Goal: Task Accomplishment & Management: Use online tool/utility

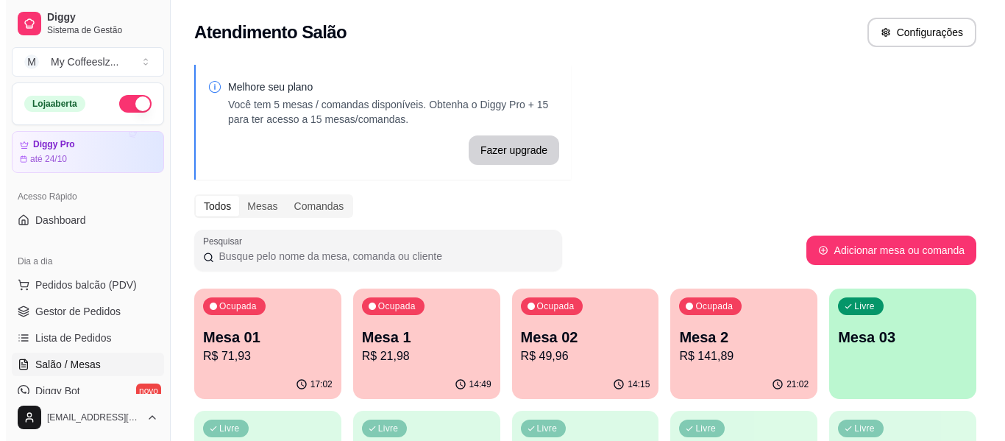
scroll to position [74, 0]
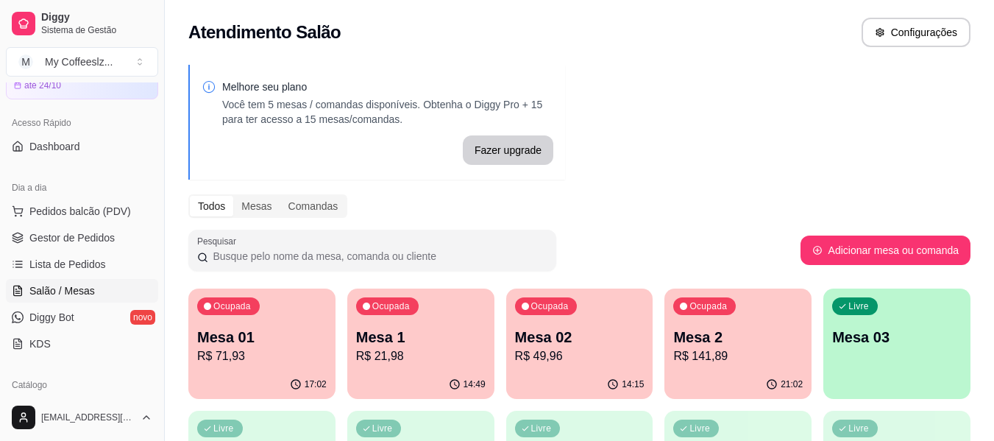
click at [617, 372] on div "14:15" at bounding box center [579, 384] width 147 height 29
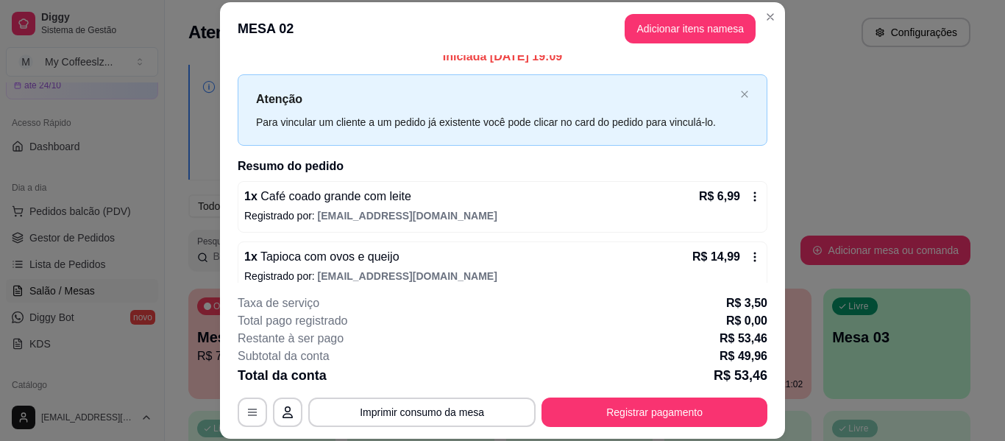
scroll to position [3, 0]
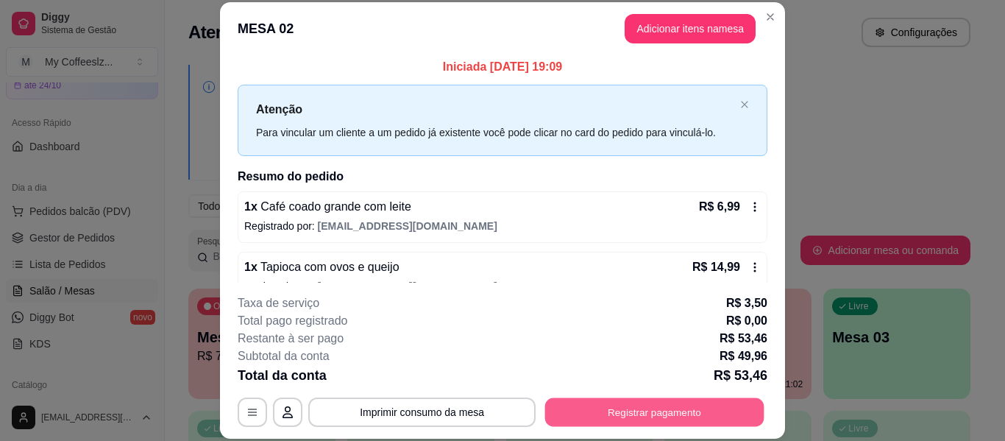
click at [580, 405] on button "Registrar pagamento" at bounding box center [654, 412] width 219 height 29
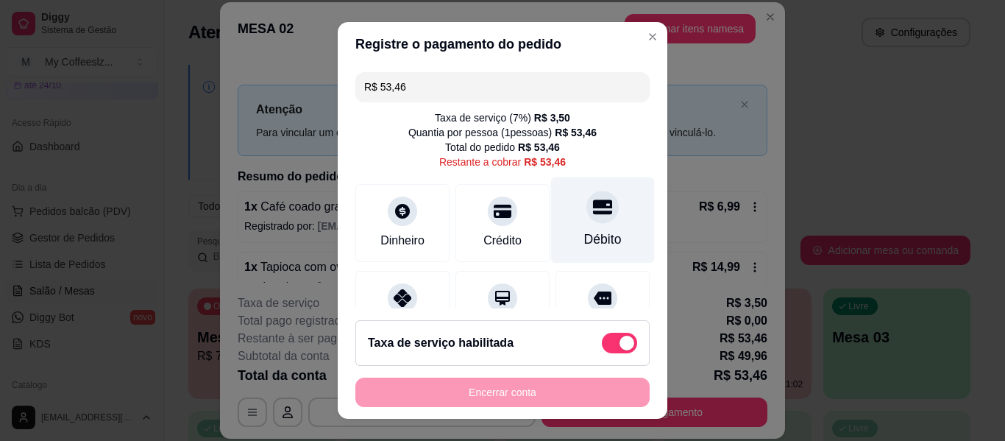
click at [593, 214] on icon at bounding box center [602, 206] width 19 height 15
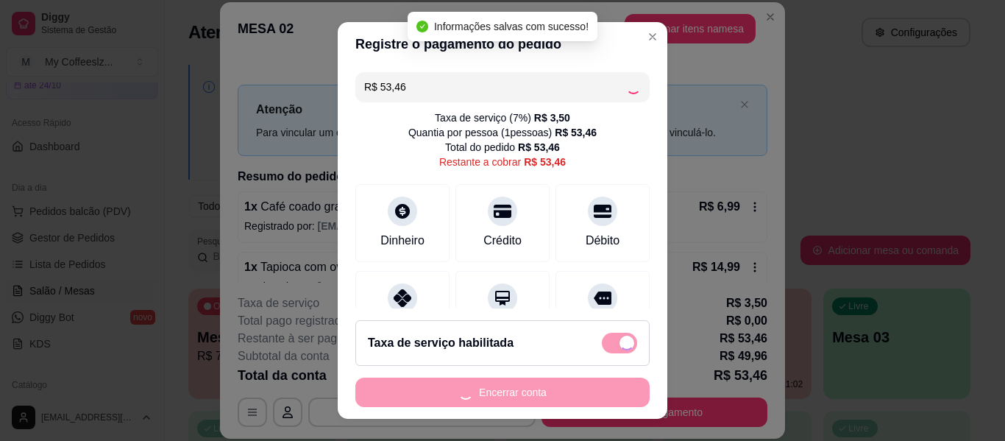
type input "R$ 0,00"
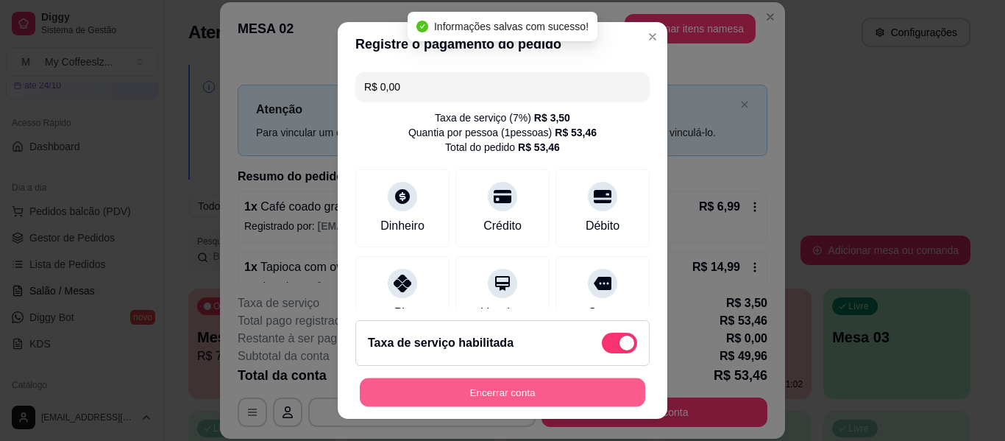
click at [491, 392] on button "Encerrar conta" at bounding box center [502, 392] width 285 height 29
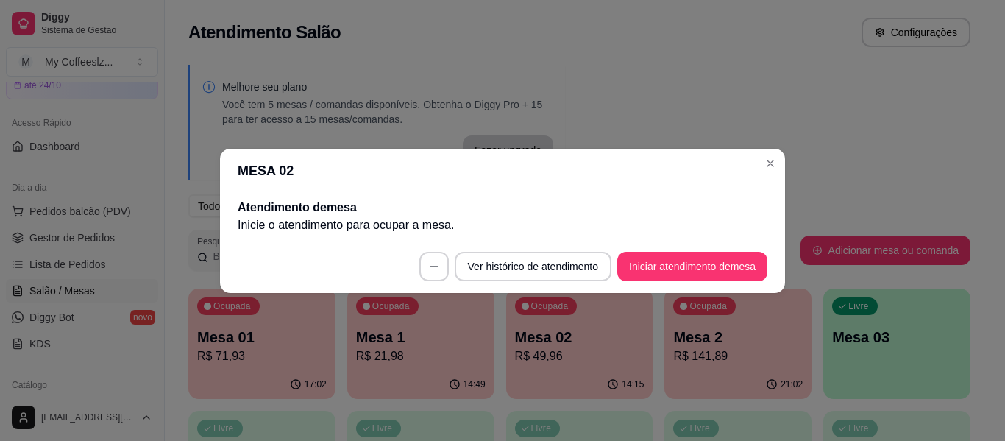
scroll to position [0, 0]
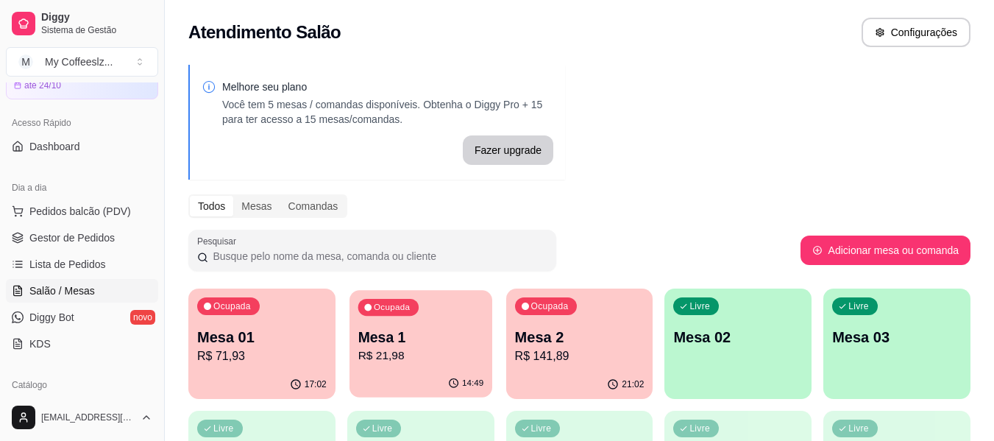
click at [483, 342] on p "Mesa 1" at bounding box center [420, 337] width 126 height 20
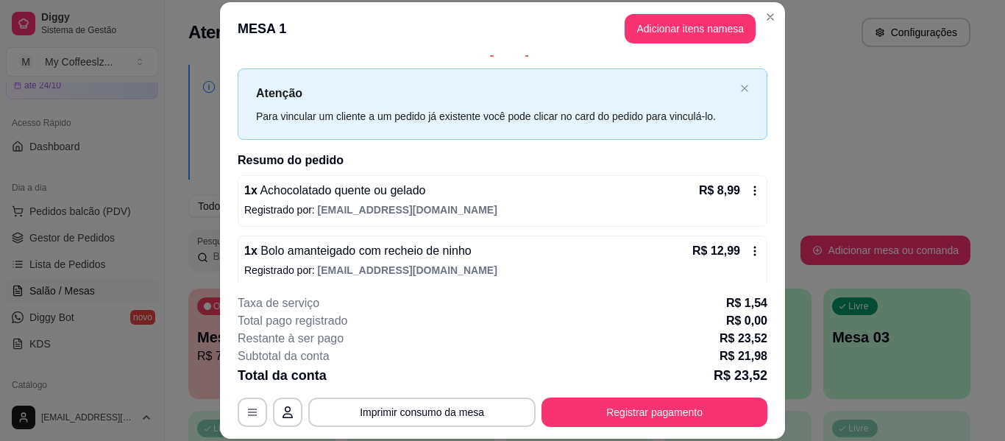
scroll to position [29, 0]
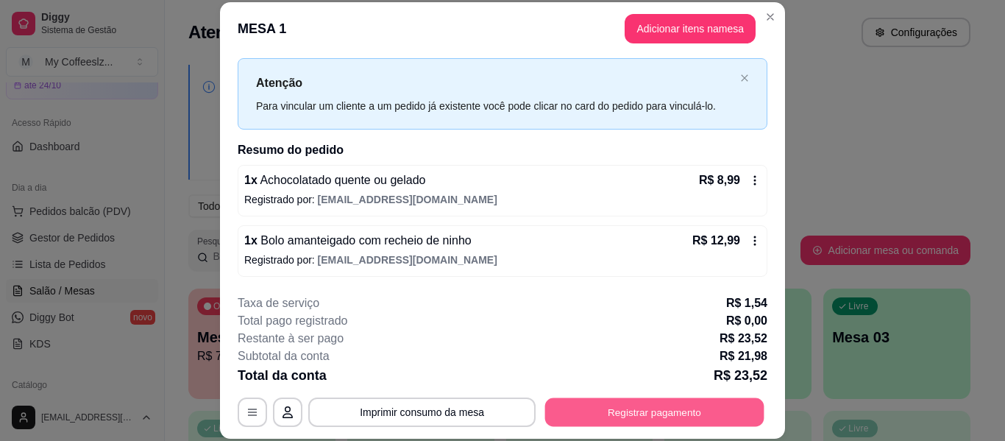
click at [572, 417] on button "Registrar pagamento" at bounding box center [654, 412] width 219 height 29
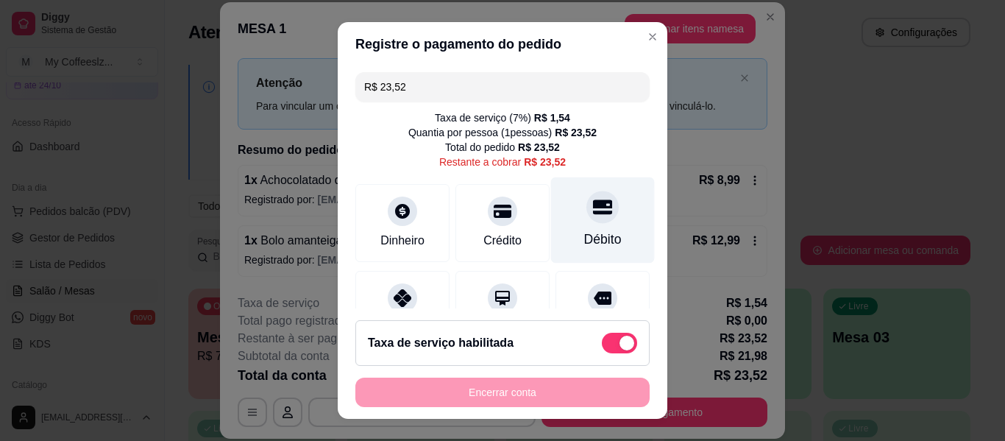
click at [565, 197] on div "Débito" at bounding box center [603, 220] width 104 height 86
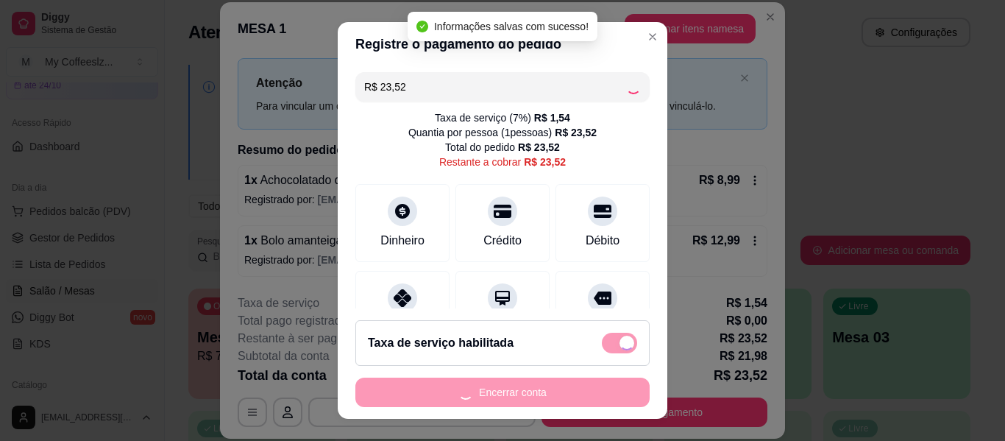
type input "R$ 0,00"
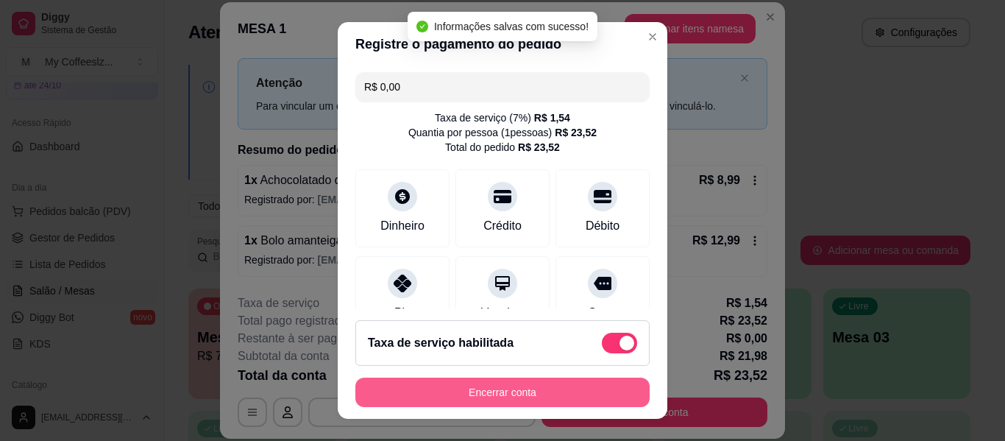
click at [517, 394] on button "Encerrar conta" at bounding box center [502, 391] width 294 height 29
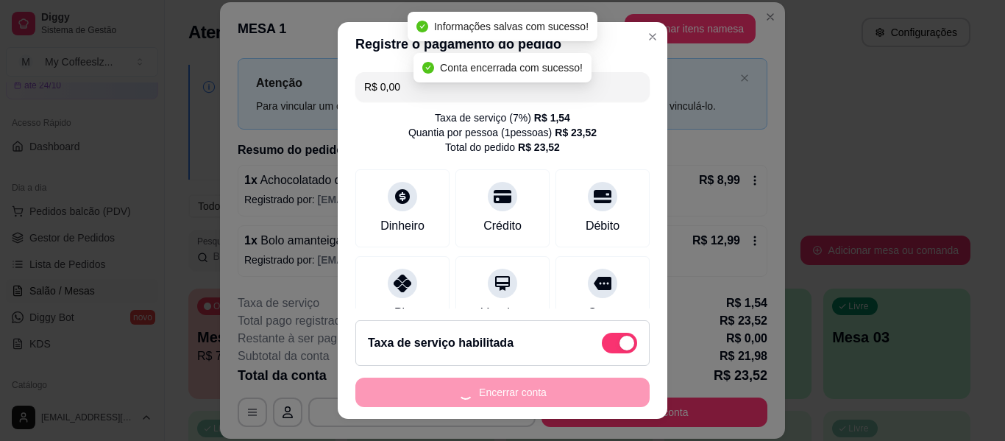
scroll to position [0, 0]
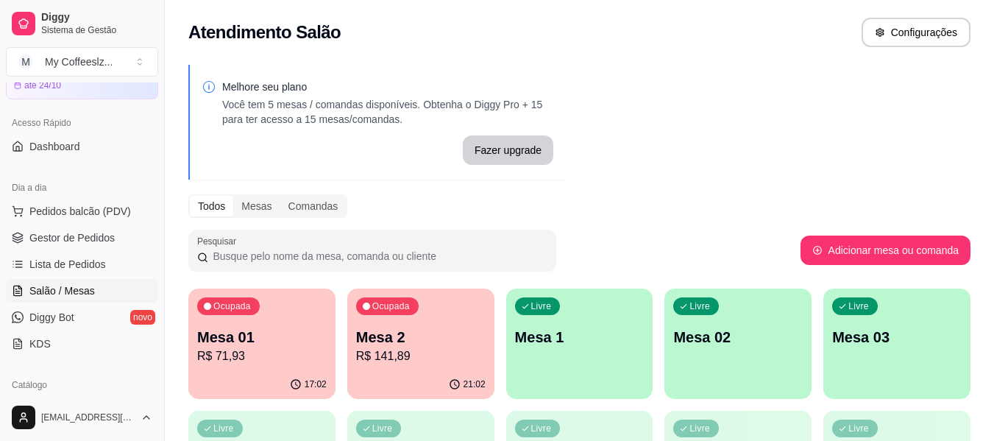
click at [585, 344] on p "Mesa 1" at bounding box center [579, 337] width 129 height 21
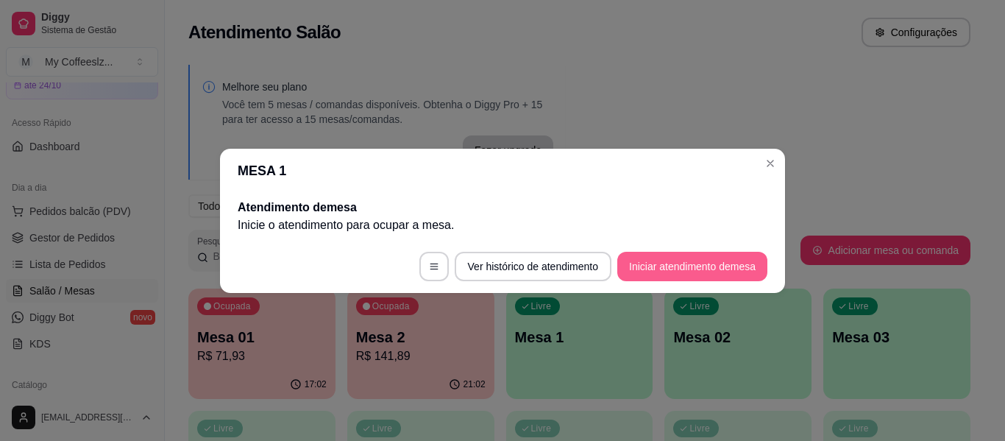
click at [674, 263] on button "Iniciar atendimento de mesa" at bounding box center [692, 266] width 150 height 29
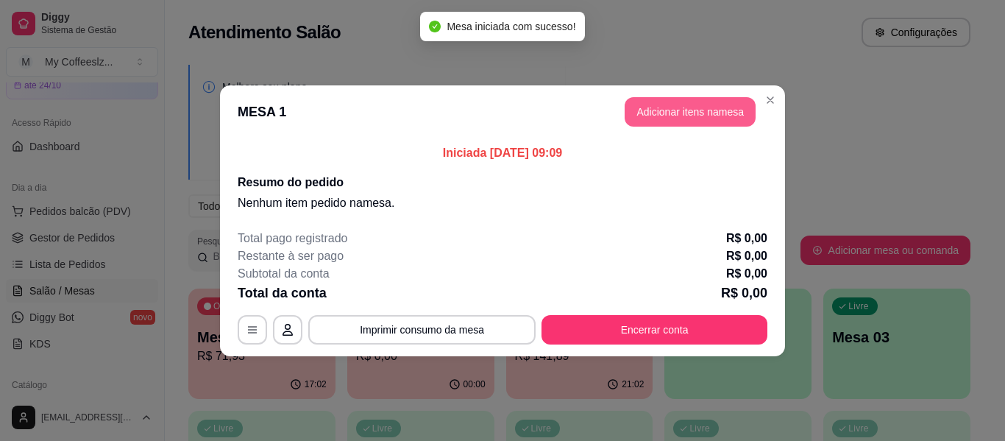
click at [645, 110] on button "Adicionar itens na mesa" at bounding box center [690, 111] width 131 height 29
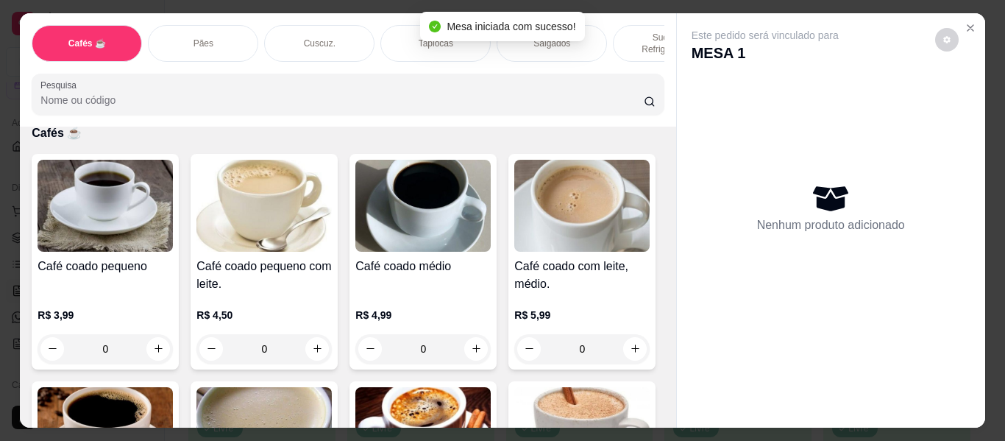
scroll to position [147, 0]
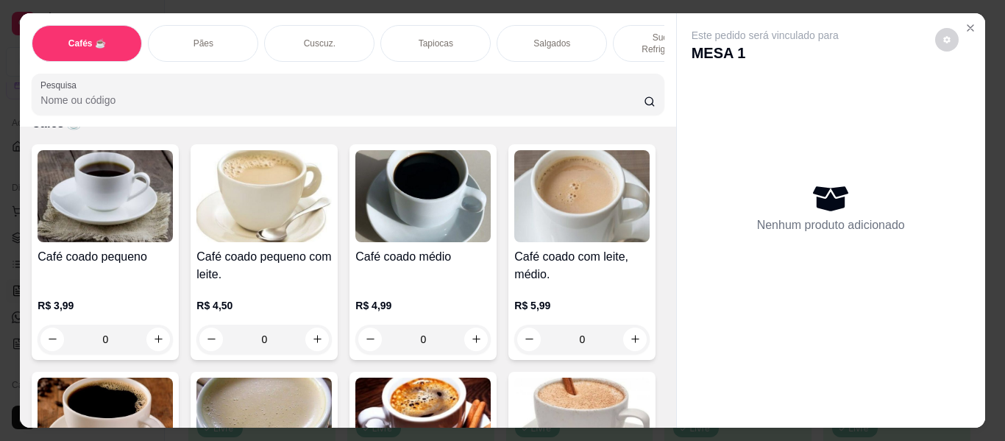
scroll to position [74, 0]
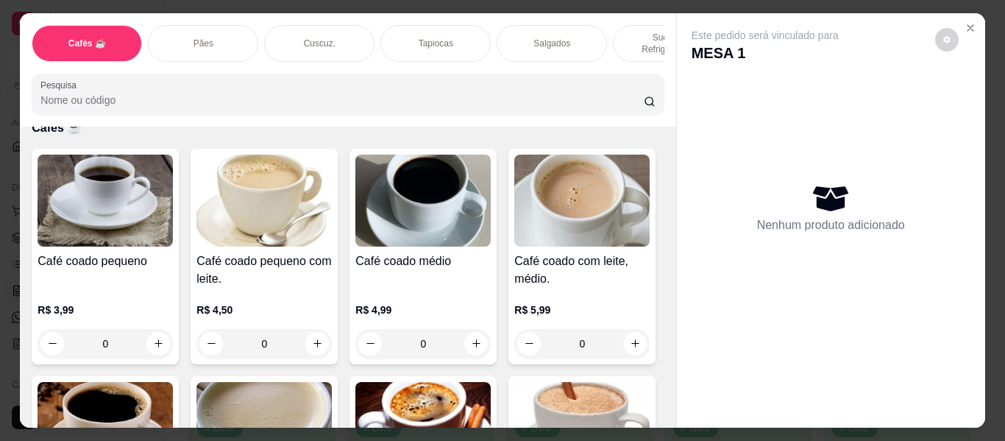
click at [205, 25] on div "Pães" at bounding box center [203, 43] width 110 height 37
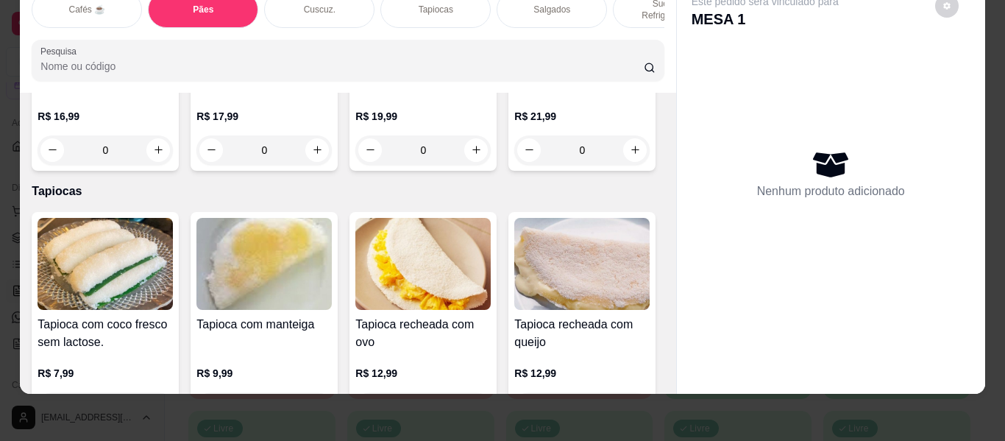
scroll to position [3468, 0]
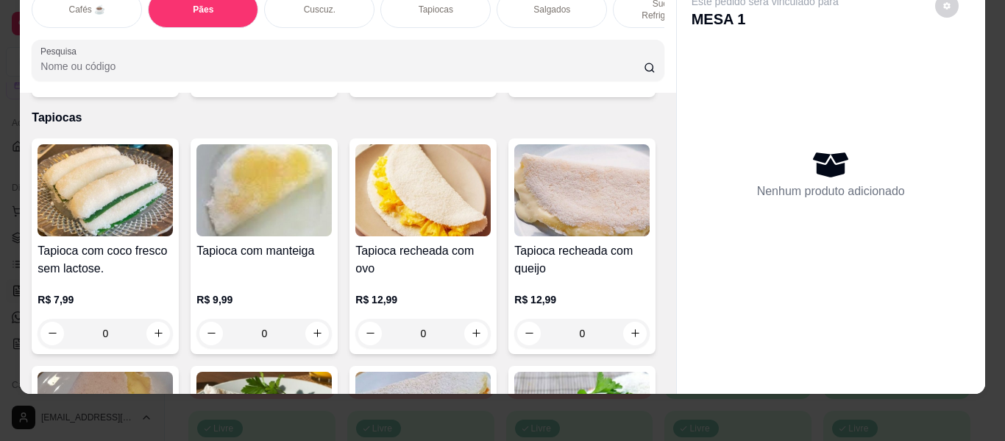
scroll to position [0, 0]
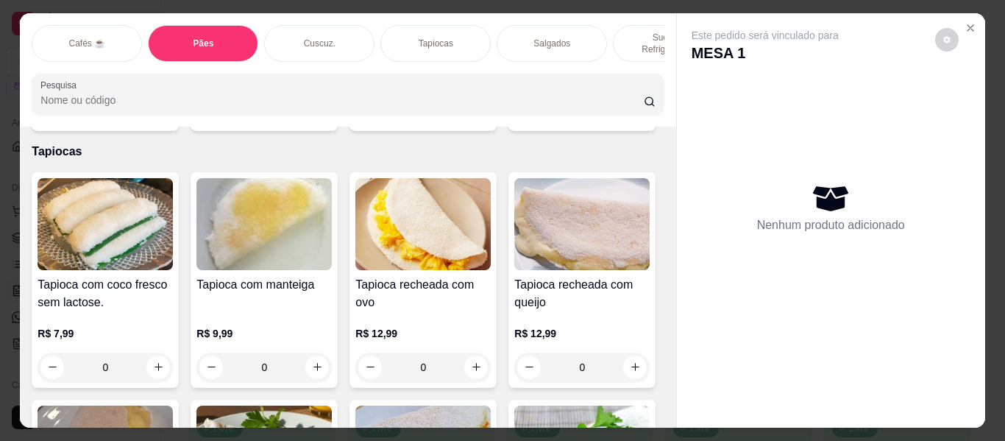
click at [57, 31] on div "Cafés ☕" at bounding box center [87, 43] width 110 height 37
click at [57, 74] on div "Pesquisa" at bounding box center [348, 94] width 632 height 41
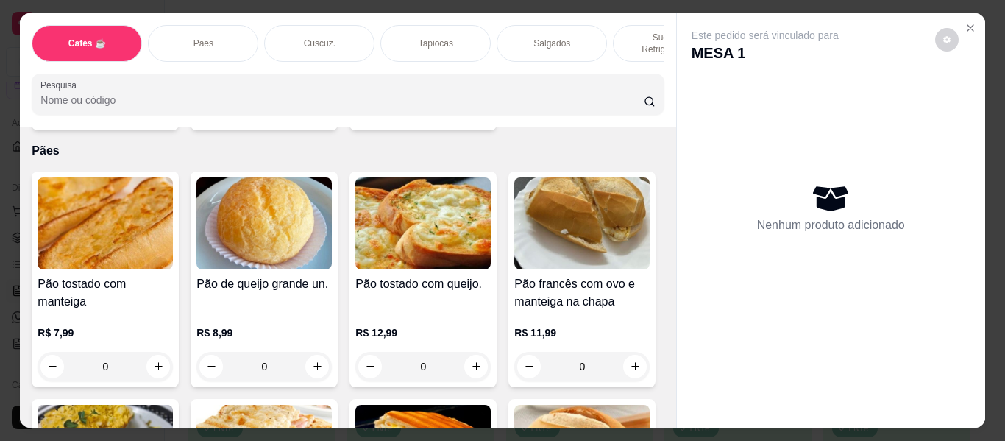
click at [622, 25] on div "Sucos e Refrigerantes" at bounding box center [668, 43] width 110 height 37
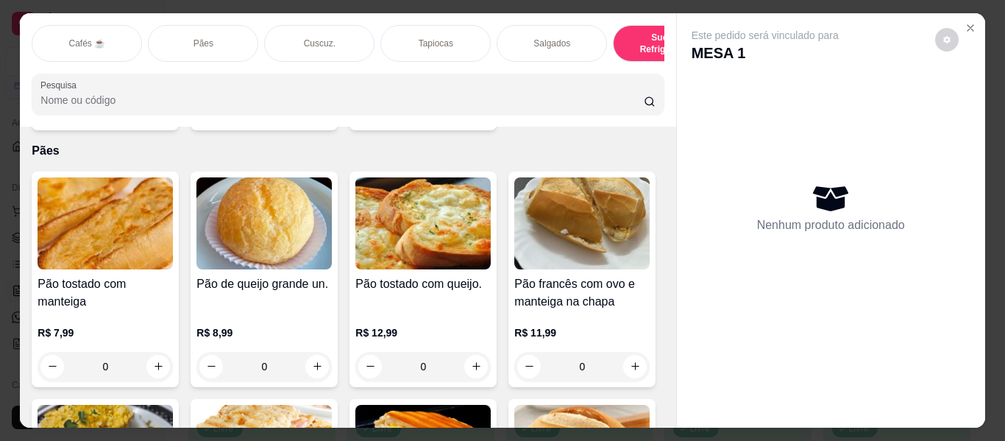
scroll to position [40, 0]
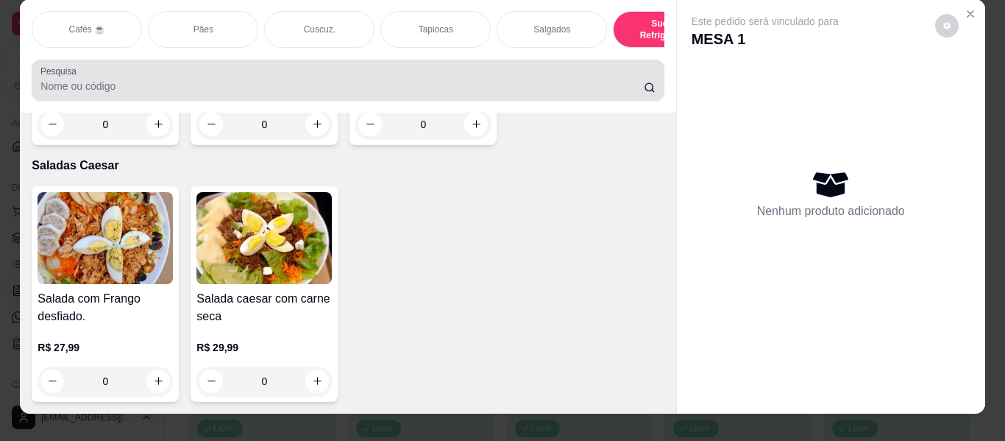
scroll to position [0, 0]
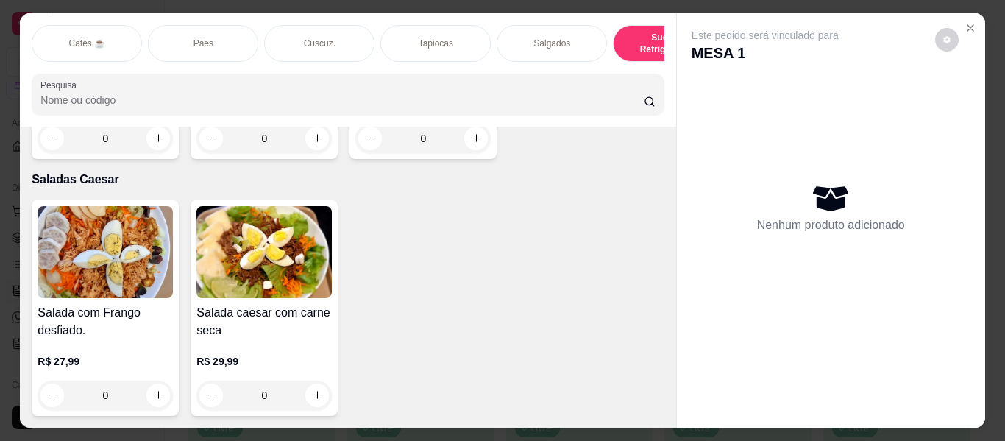
click at [97, 29] on div "Cafés ☕" at bounding box center [87, 43] width 110 height 37
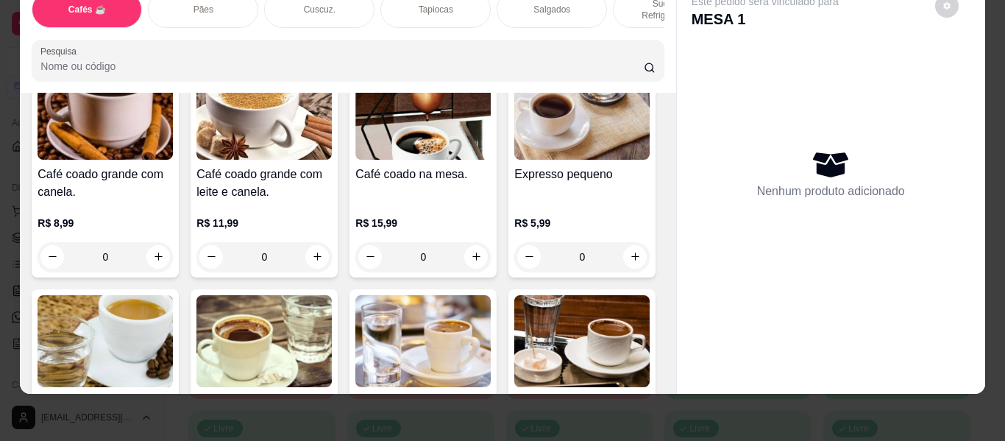
scroll to position [802, 0]
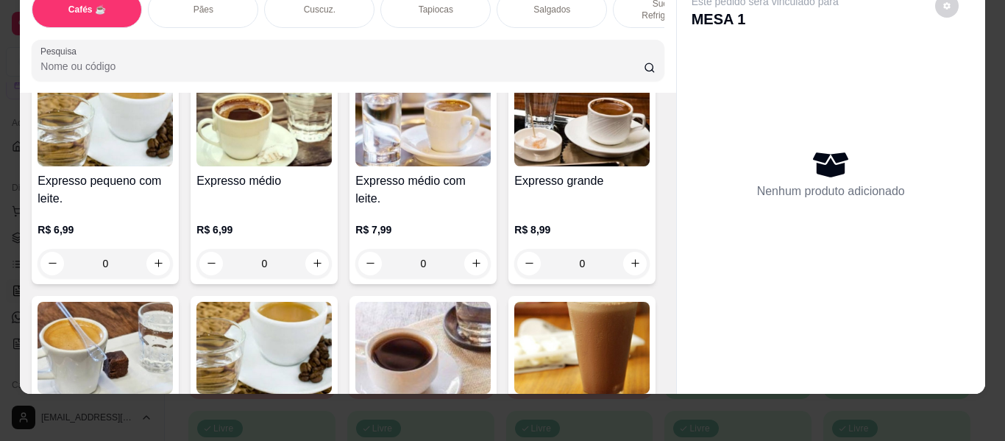
click at [275, 166] on img at bounding box center [263, 120] width 135 height 92
